Goal: Task Accomplishment & Management: Complete application form

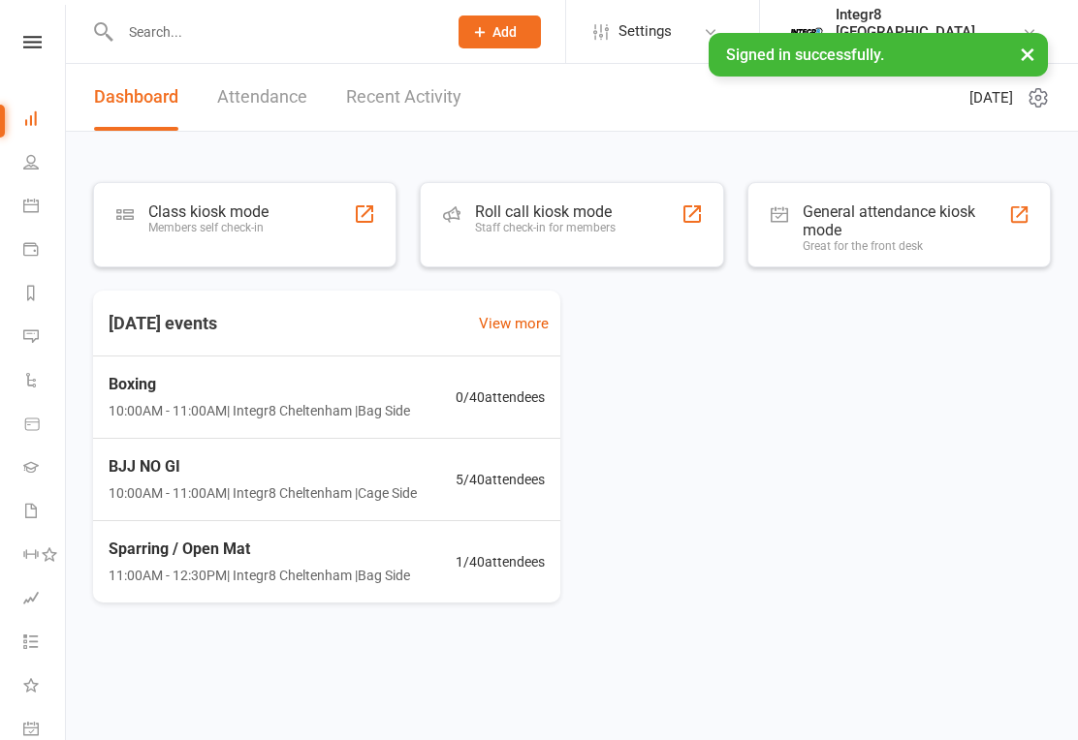
click at [313, 41] on input "text" at bounding box center [273, 31] width 319 height 27
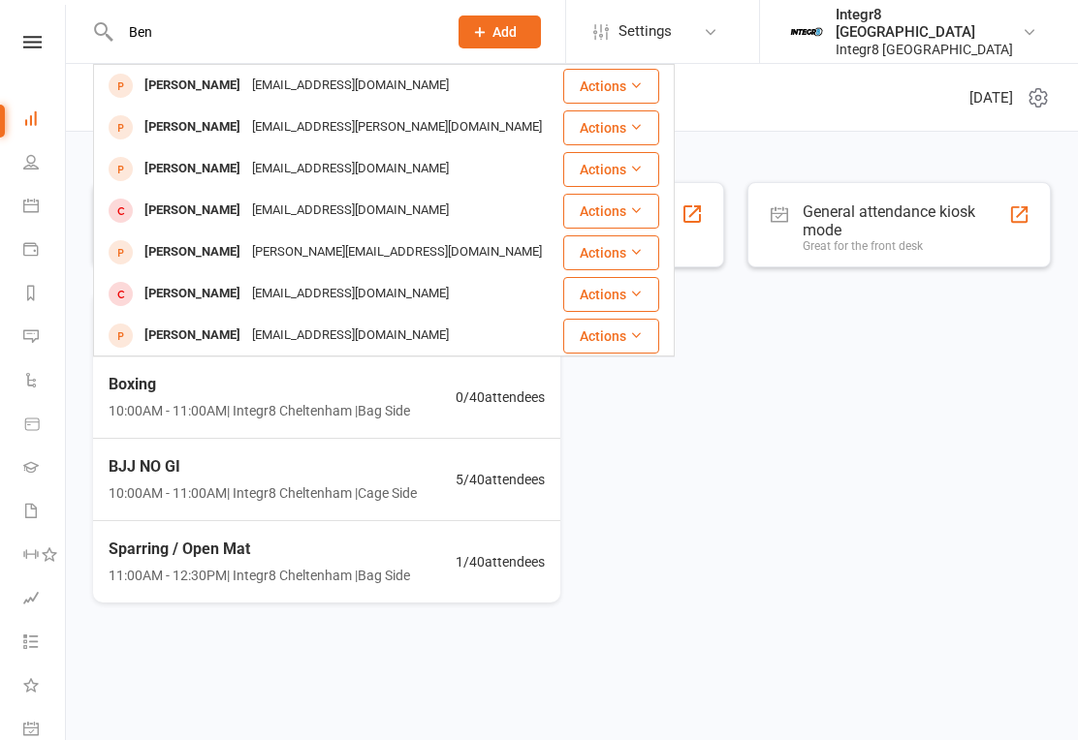
type input "Ben"
click at [397, 158] on div "[PERSON_NAME] [PERSON_NAME][EMAIL_ADDRESS][DOMAIN_NAME]" at bounding box center [327, 169] width 465 height 40
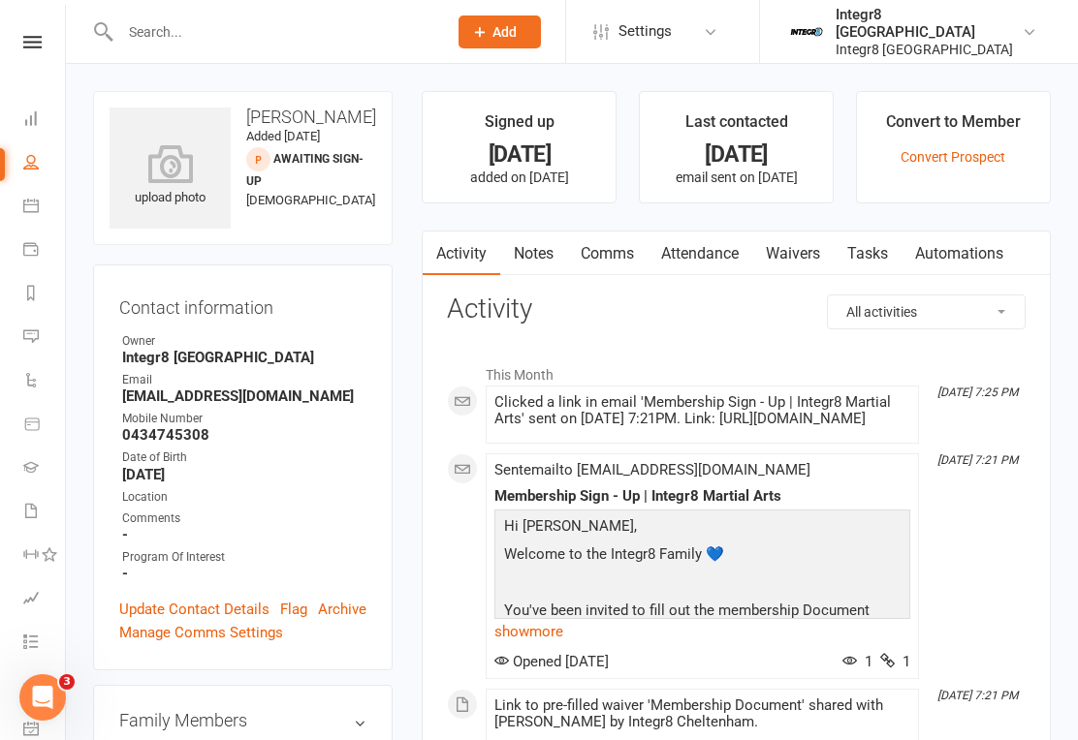
click at [796, 255] on link "Waivers" at bounding box center [792, 254] width 81 height 45
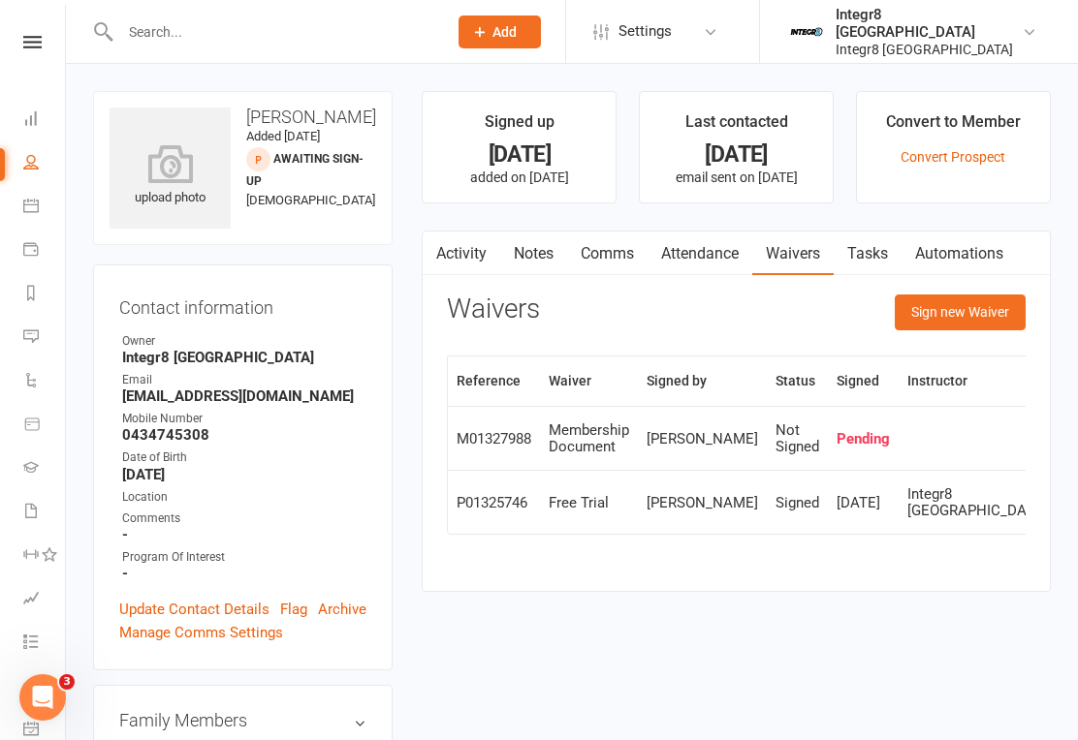
click at [972, 312] on button "Sign new Waiver" at bounding box center [959, 312] width 131 height 35
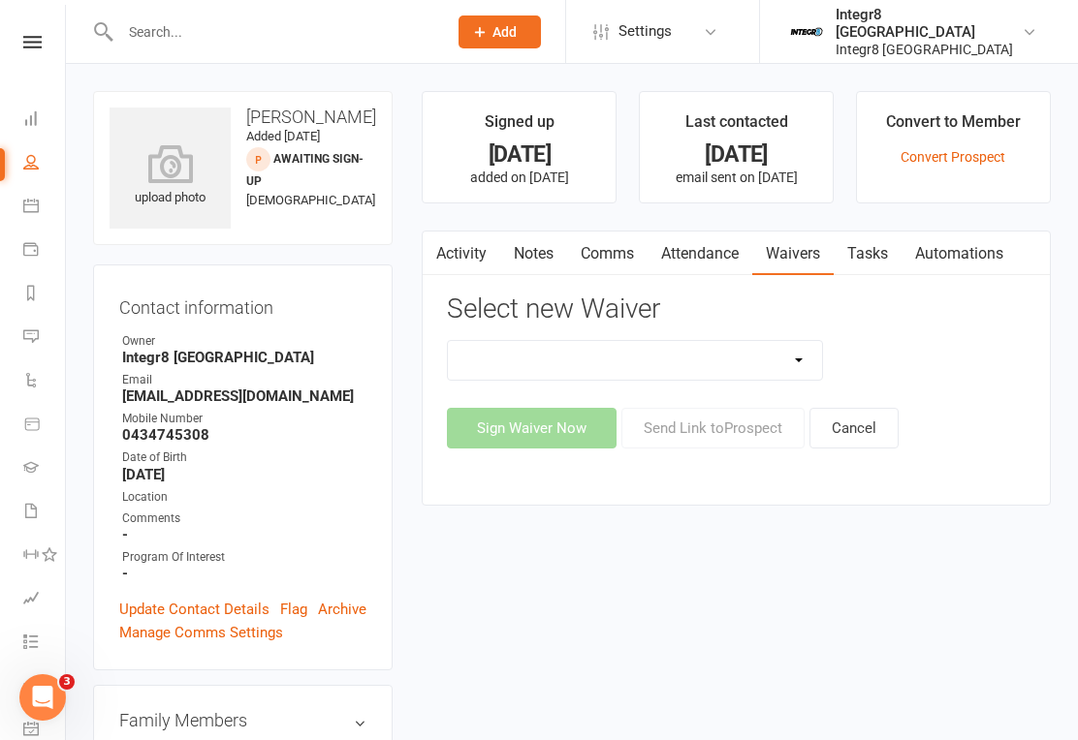
click at [691, 369] on select "10 Class Pass Cancellation Free Trial Hold Membership Document No Payers Paymen…" at bounding box center [635, 360] width 374 height 39
select select "13798"
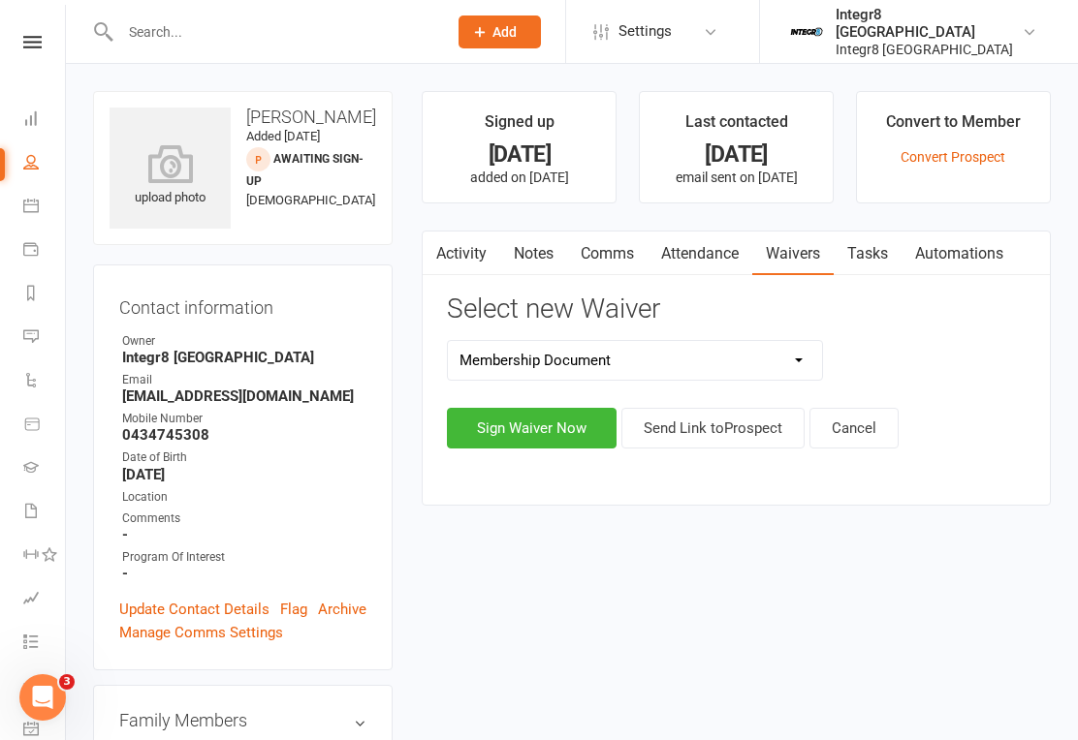
click at [550, 420] on button "Sign Waiver Now" at bounding box center [532, 428] width 170 height 41
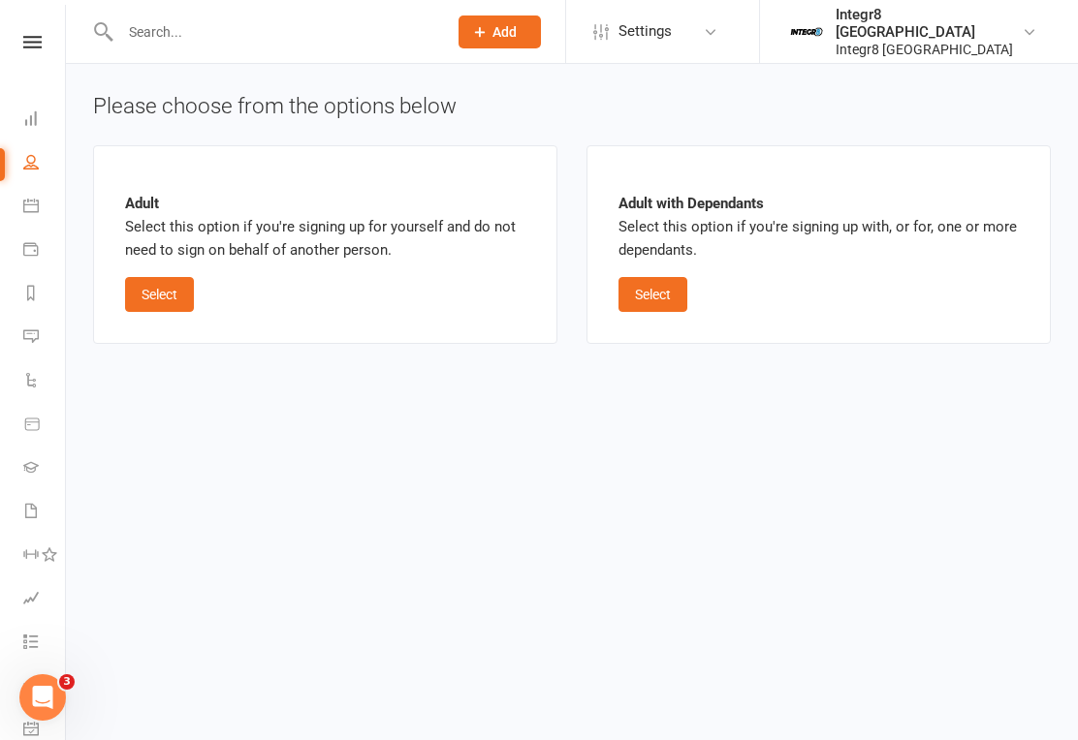
click at [171, 279] on button "Select" at bounding box center [159, 294] width 69 height 35
select select "bank_account"
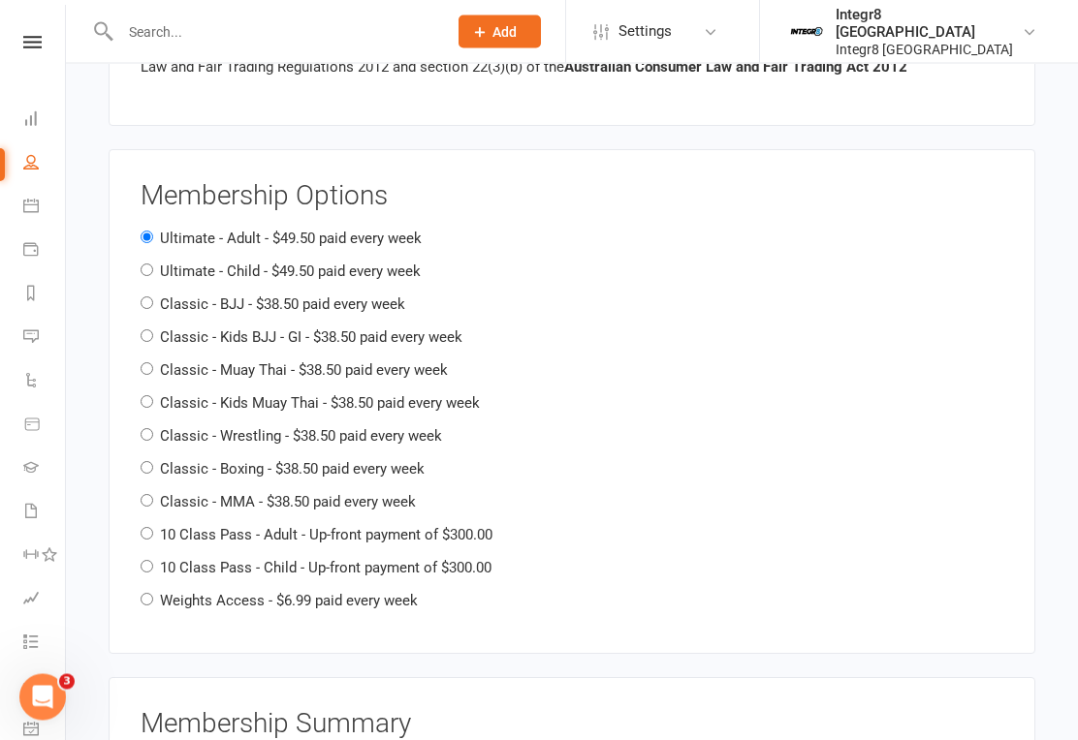
scroll to position [2164, 0]
click at [153, 527] on input "10 Class Pass - Adult - Up-front payment of $300.00" at bounding box center [147, 533] width 13 height 13
radio input "true"
radio input "false"
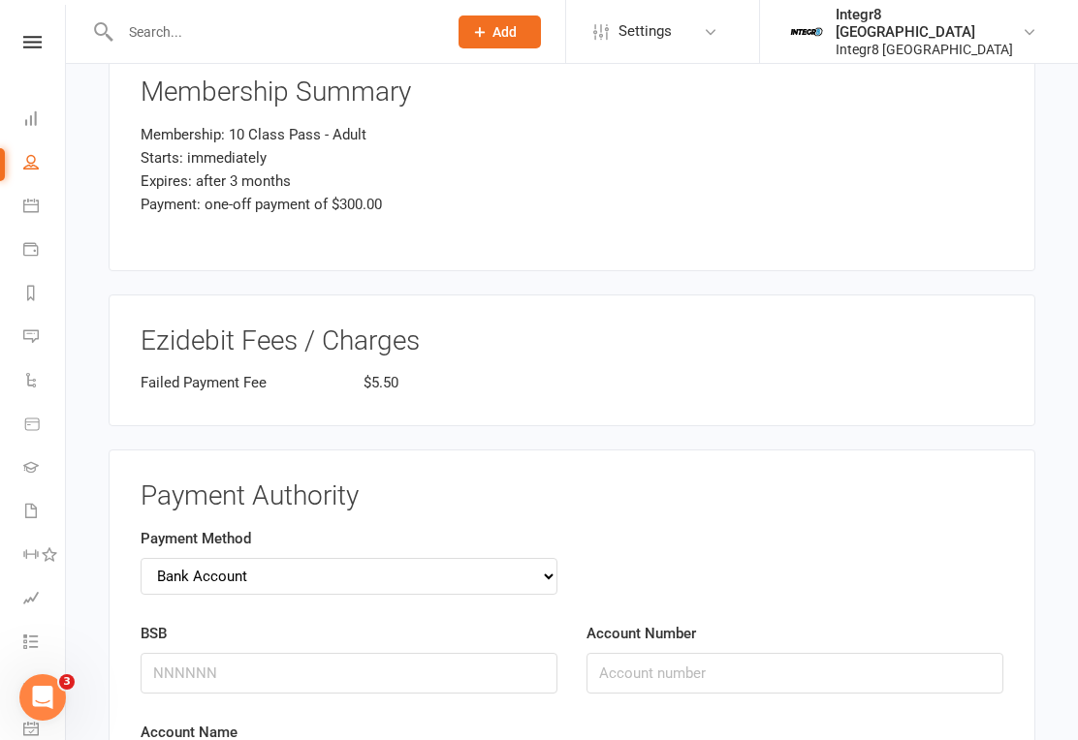
scroll to position [2793, 0]
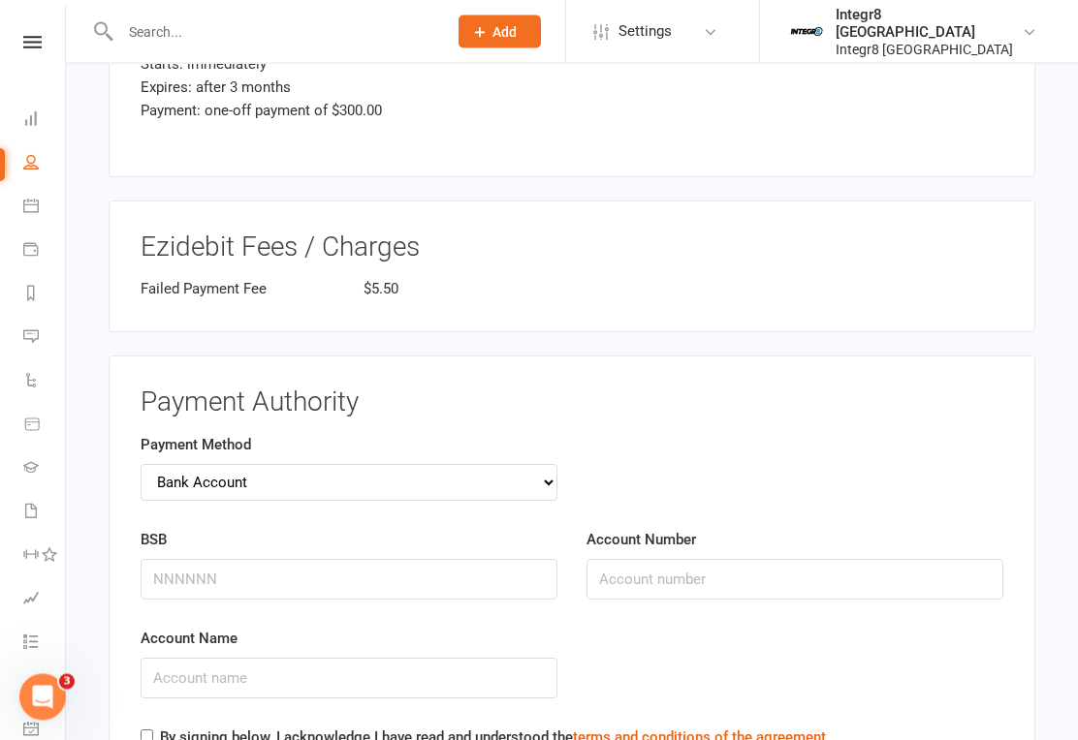
click at [520, 465] on select "Credit Card Bank Account" at bounding box center [349, 483] width 417 height 37
click at [470, 559] on input "Card Number" at bounding box center [349, 579] width 417 height 41
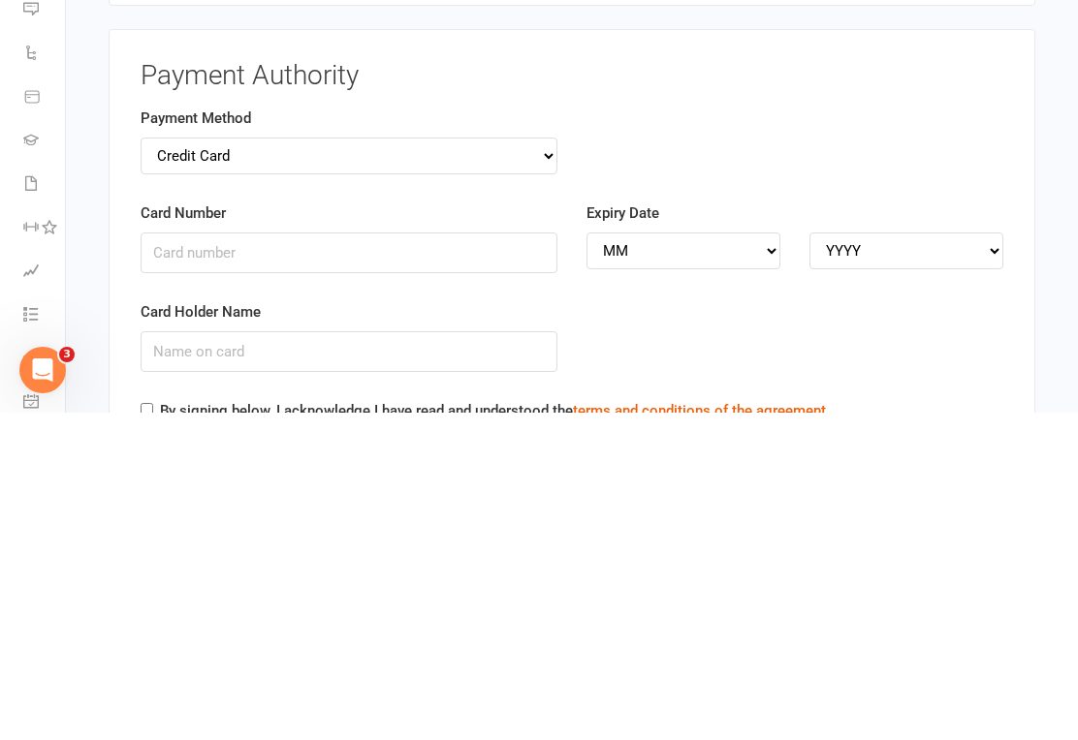
click at [480, 465] on select "Credit Card Bank Account" at bounding box center [349, 483] width 417 height 37
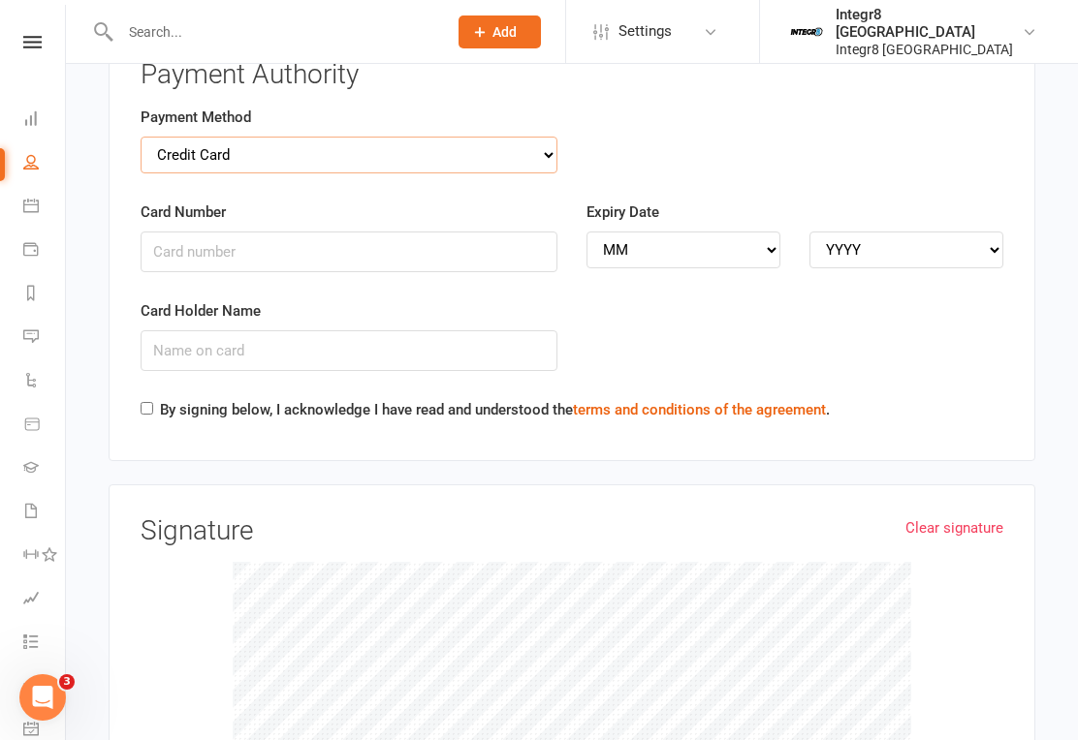
select select "bank_account"
click at [373, 232] on input "BSB" at bounding box center [349, 252] width 417 height 41
type input "013483"
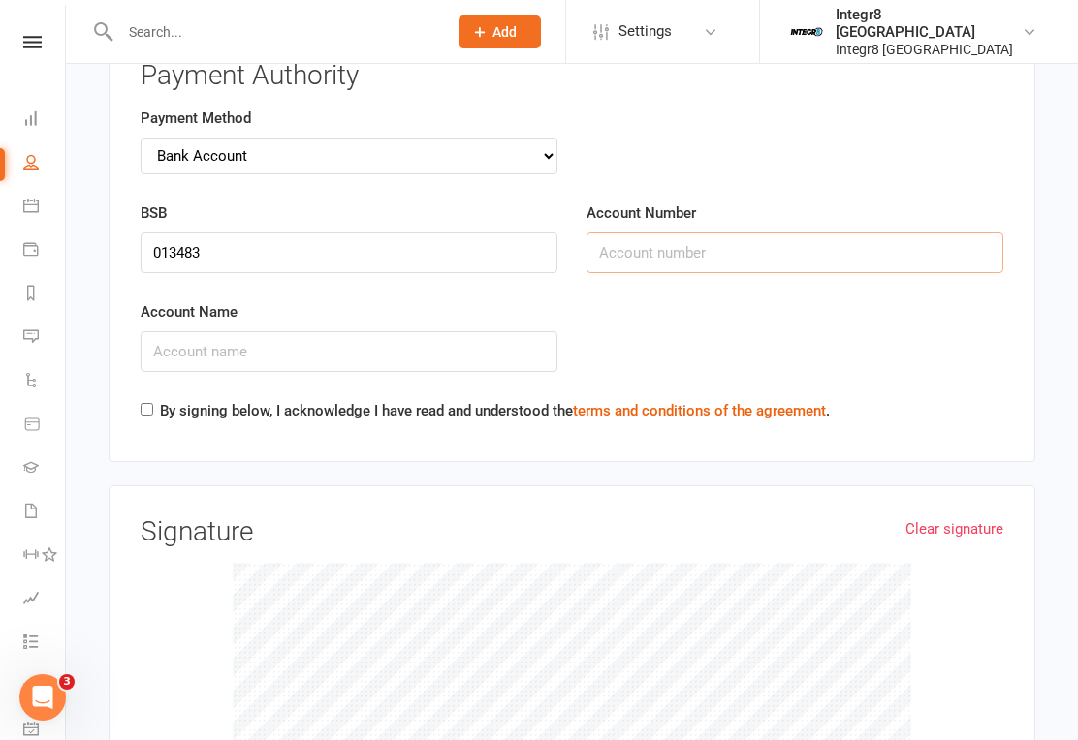
click at [676, 233] on input "Account Number" at bounding box center [794, 253] width 417 height 41
type input "434587865"
click at [365, 331] on input "Account Name" at bounding box center [349, 351] width 417 height 41
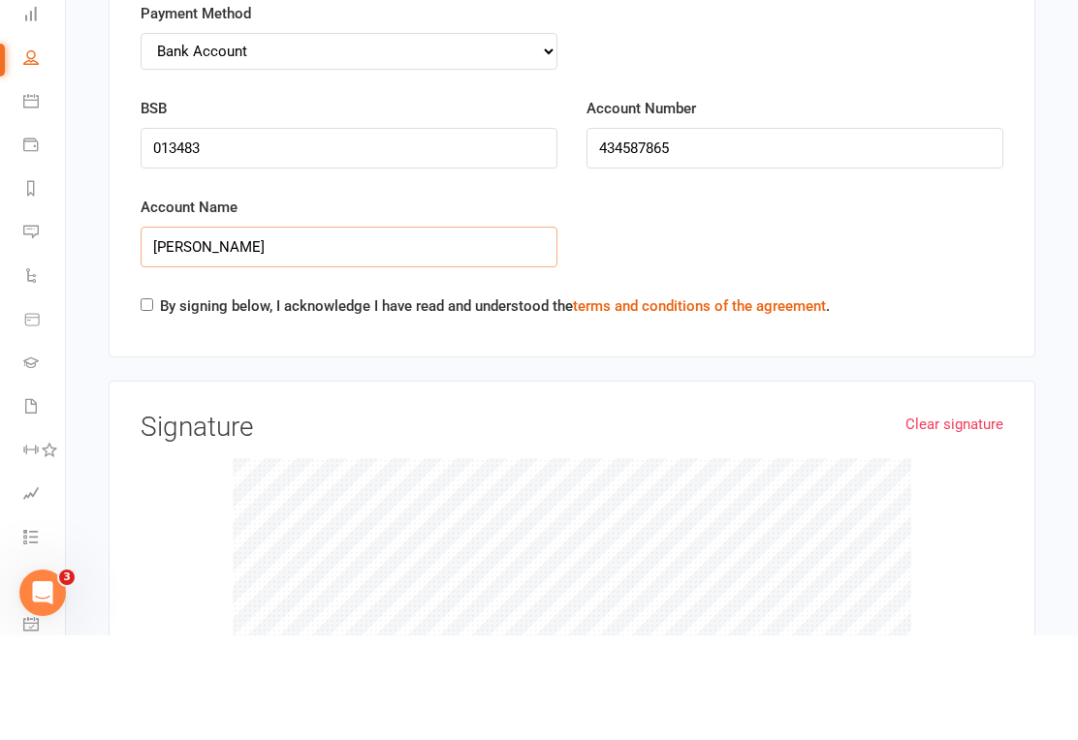
type input "[PERSON_NAME]"
click at [152, 403] on input "By signing below, I acknowledge I have read and understood the terms and condit…" at bounding box center [147, 409] width 13 height 13
checkbox input "true"
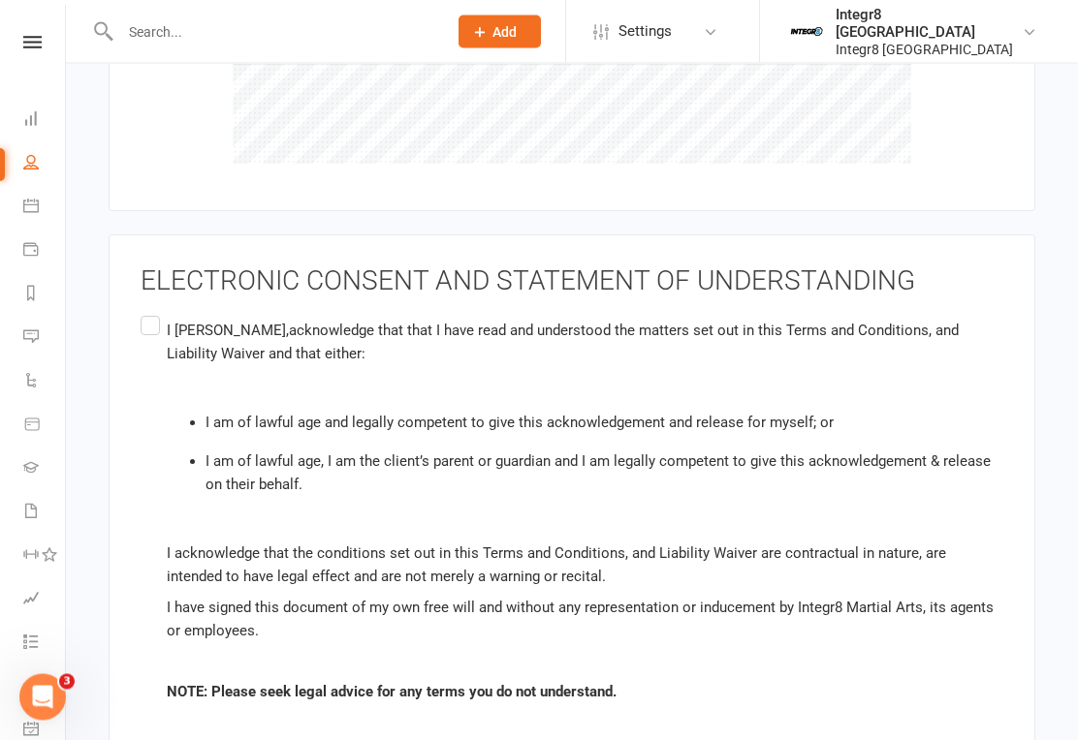
scroll to position [3905, 0]
click at [137, 253] on div "ELECTRONIC CONSENT AND STATEMENT OF UNDERSTANDING I [PERSON_NAME] , acknowledge…" at bounding box center [572, 502] width 926 height 535
click at [143, 313] on label "I [PERSON_NAME] , acknowledge that that I have read and understood the matters …" at bounding box center [572, 512] width 862 height 399
click at [143, 313] on input "I [PERSON_NAME] , acknowledge that that I have read and understood the matters …" at bounding box center [147, 313] width 13 height 0
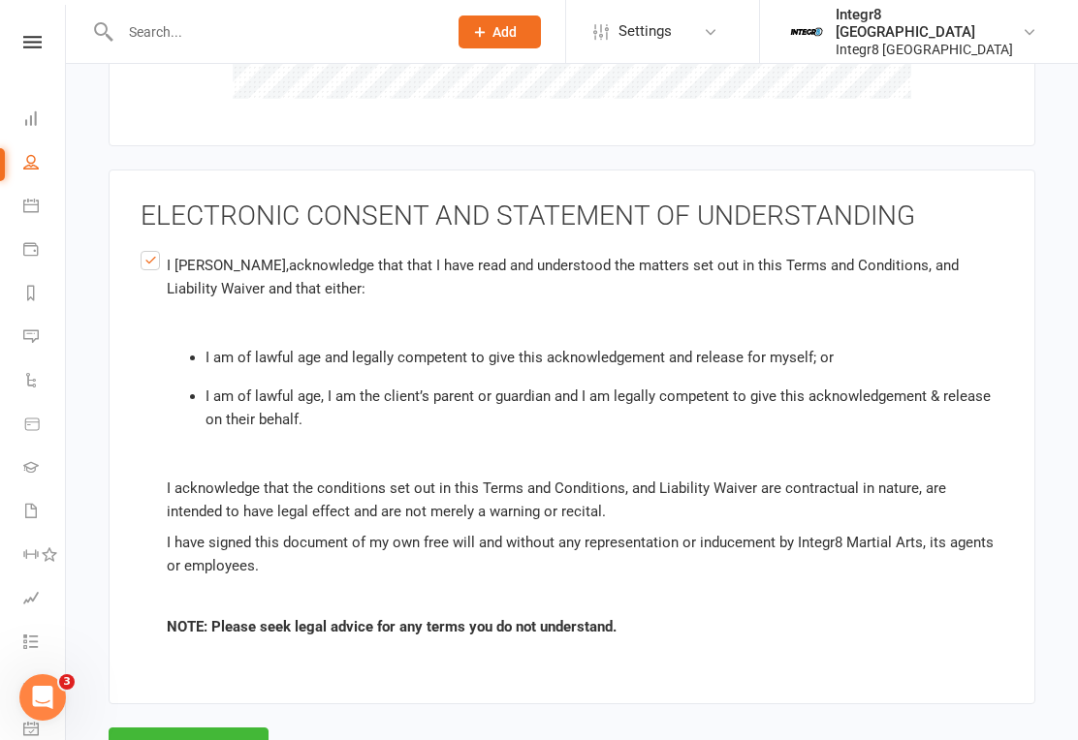
scroll to position [3979, 0]
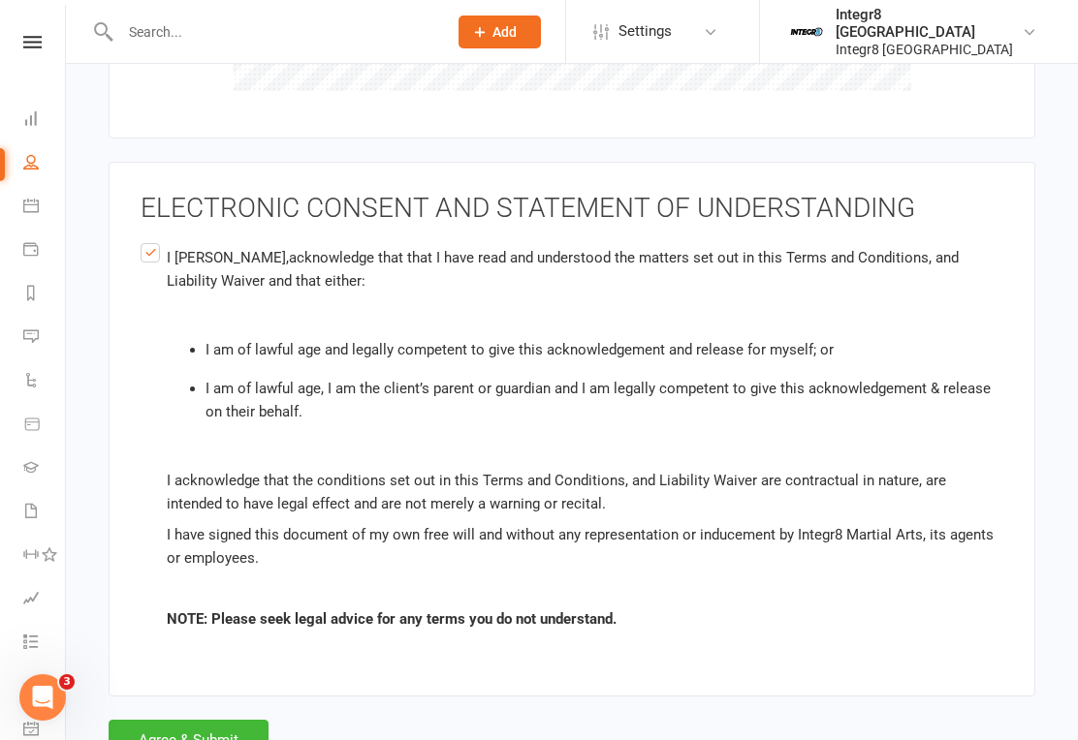
click at [235, 720] on button "Agree & Submit" at bounding box center [189, 740] width 160 height 41
